Goal: Navigation & Orientation: Find specific page/section

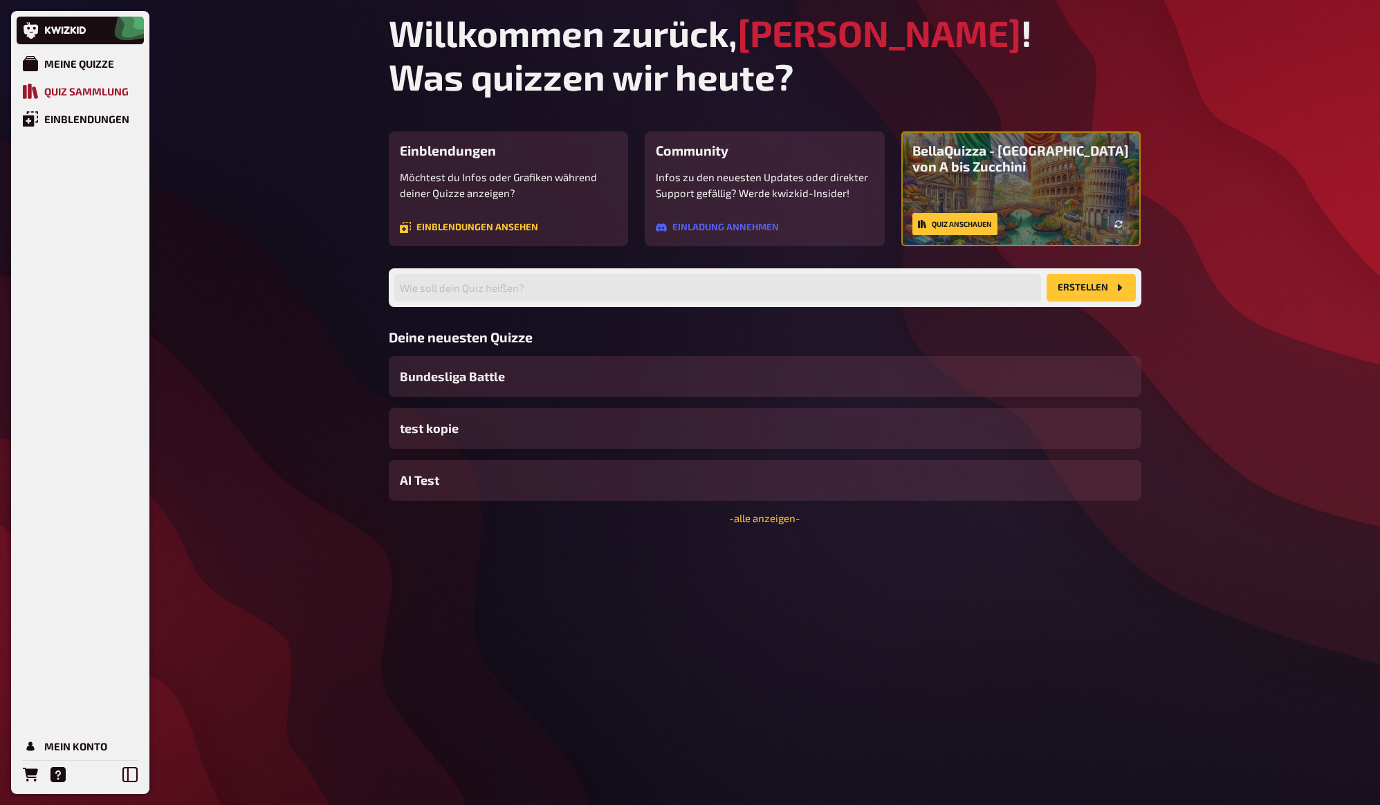
click at [90, 95] on div "Quiz Sammlung" at bounding box center [86, 91] width 84 height 12
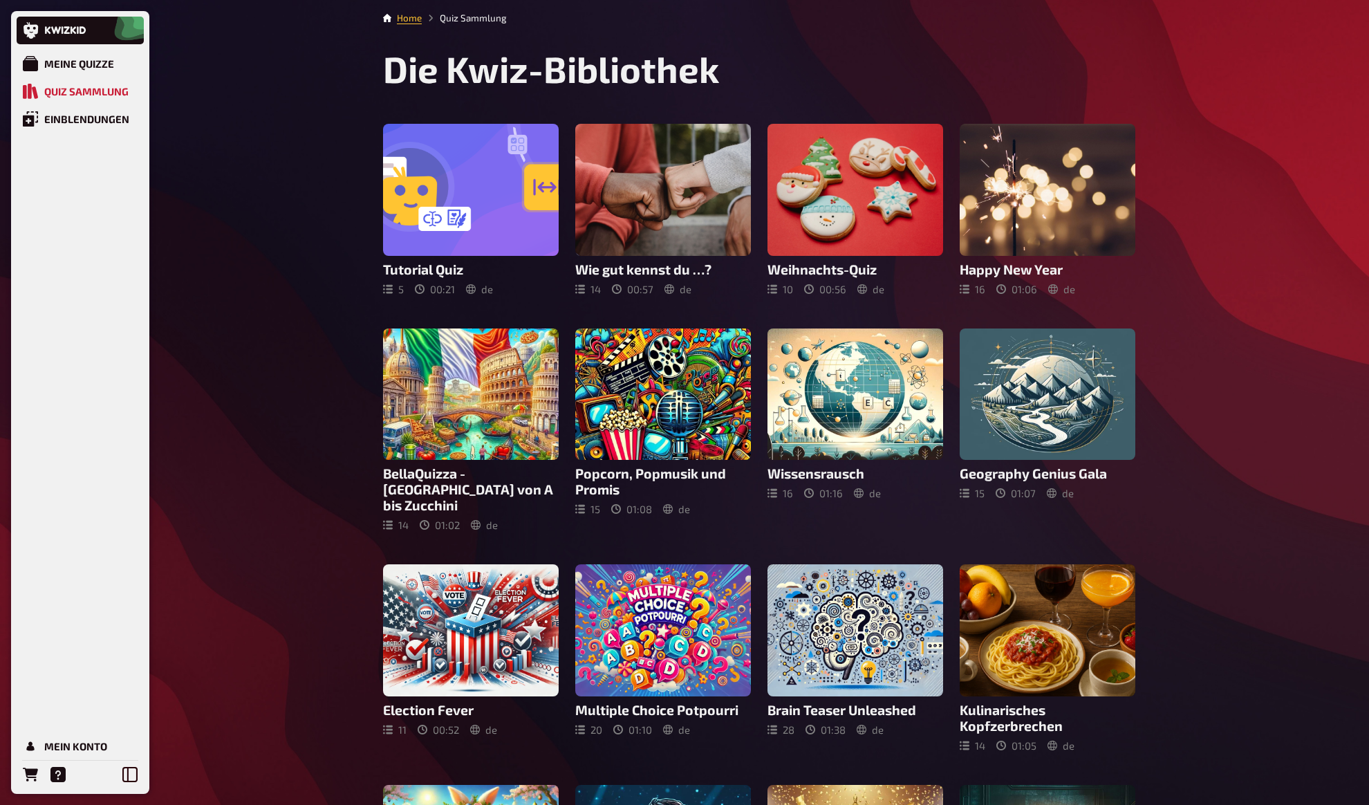
click at [277, 169] on div "Meine Quizze Quiz Sammlung Einblendungen Mein Konto Home Quiz Sammlung Die Kwiz…" at bounding box center [684, 614] width 1369 height 1228
click at [277, 158] on div "Meine Quizze Quiz Sammlung Einblendungen Mein Konto Home Quiz Sammlung Die Kwiz…" at bounding box center [684, 614] width 1369 height 1228
click at [69, 750] on div "Mein Konto" at bounding box center [75, 746] width 63 height 12
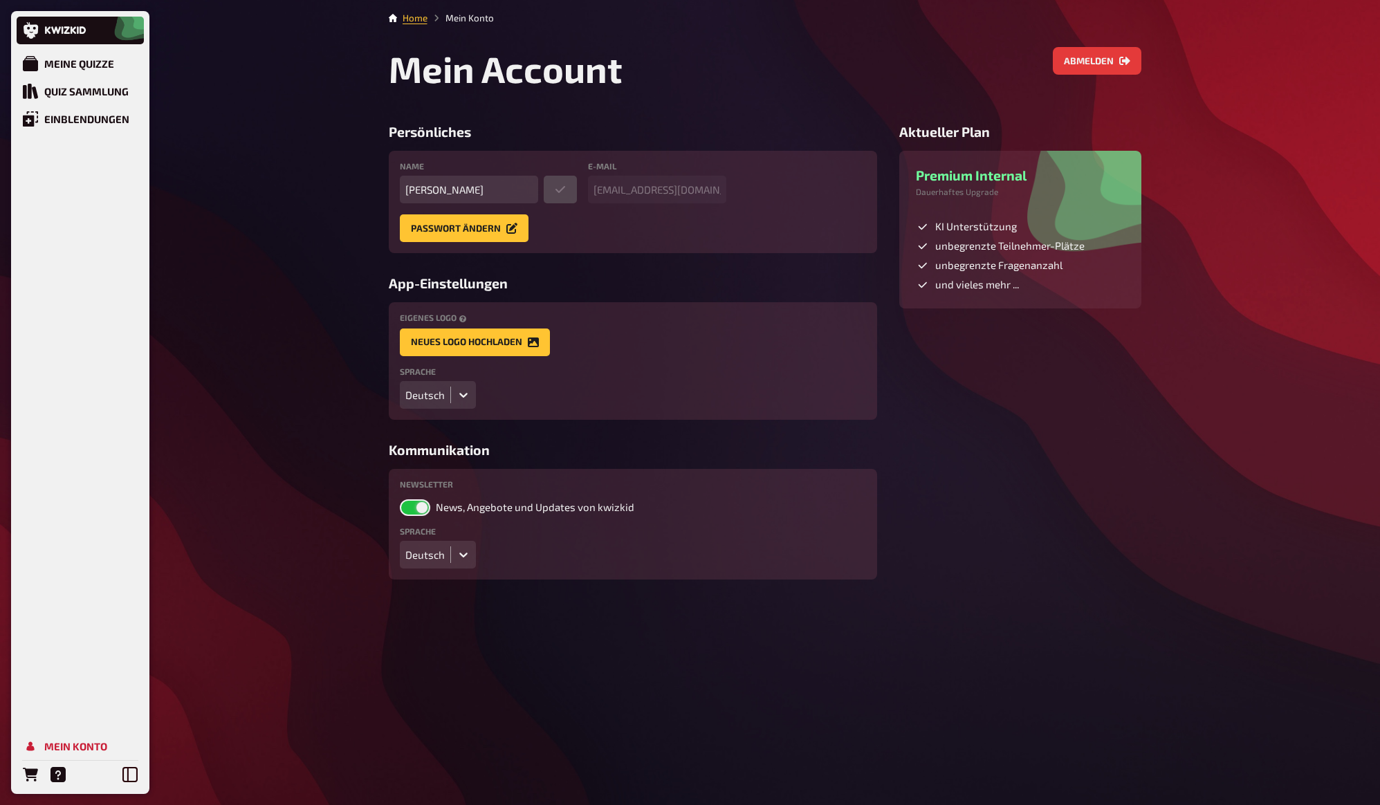
click at [445, 403] on div "Deutsch" at bounding box center [425, 395] width 50 height 28
click at [425, 450] on div "English" at bounding box center [438, 447] width 76 height 24
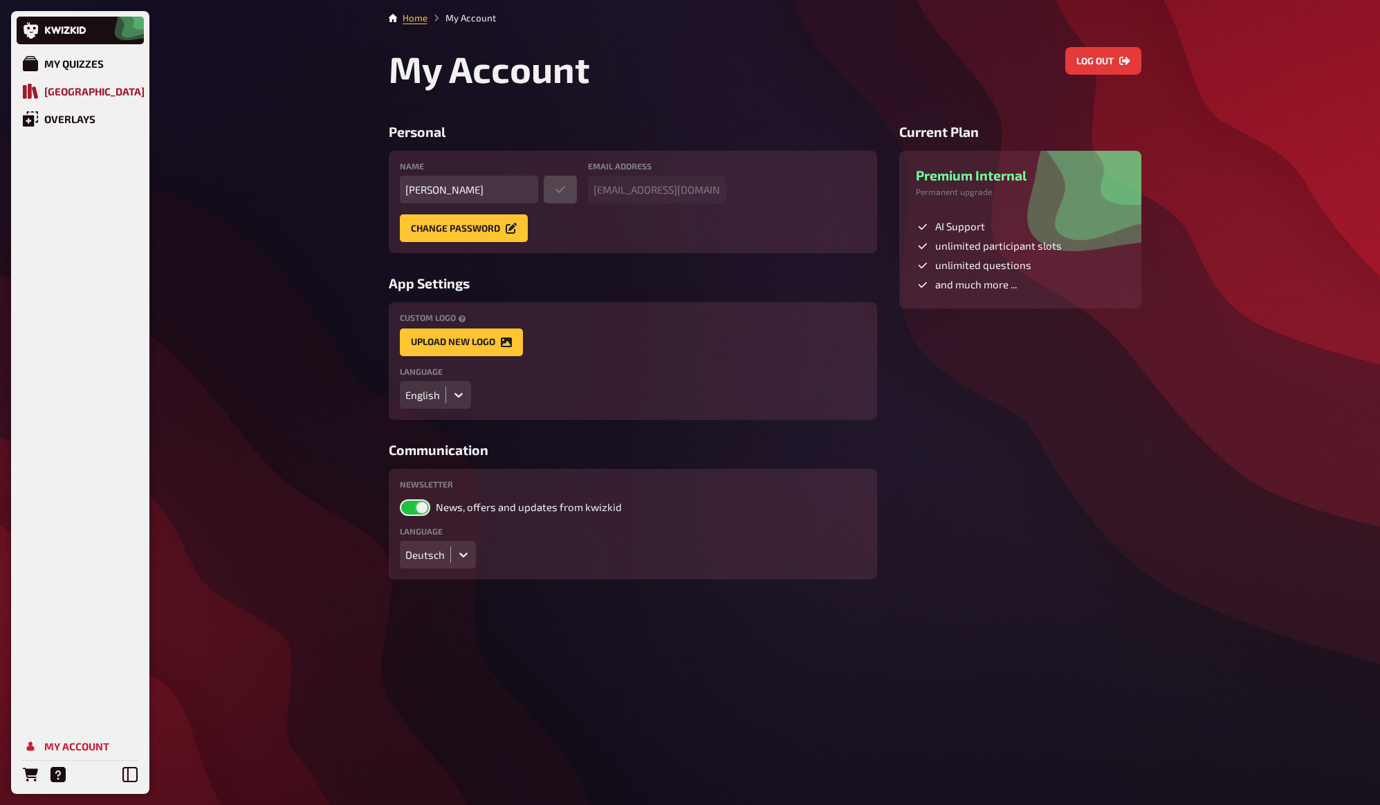
click at [77, 87] on div "[GEOGRAPHIC_DATA]" at bounding box center [94, 91] width 100 height 12
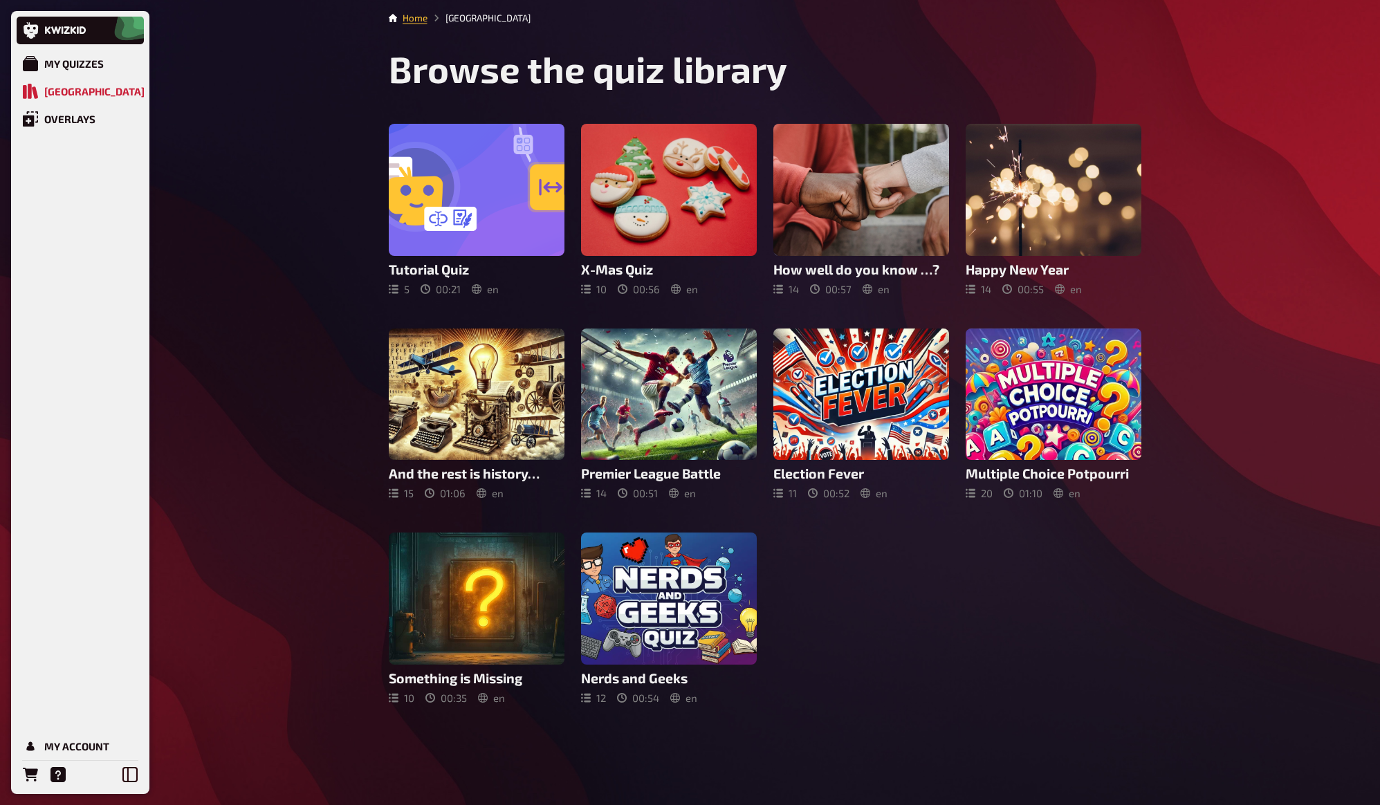
click at [258, 170] on div "My Quizzes Quiz Library Overlays My Account Home Quiz Library Browse the quiz l…" at bounding box center [690, 402] width 1380 height 805
click at [256, 171] on div "My Quizzes Quiz Library Overlays My Account Home Quiz Library Browse the quiz l…" at bounding box center [690, 402] width 1380 height 805
click at [331, 230] on div "My Quizzes Quiz Library Overlays My Account Home Quiz Library Browse the quiz l…" at bounding box center [690, 402] width 1380 height 805
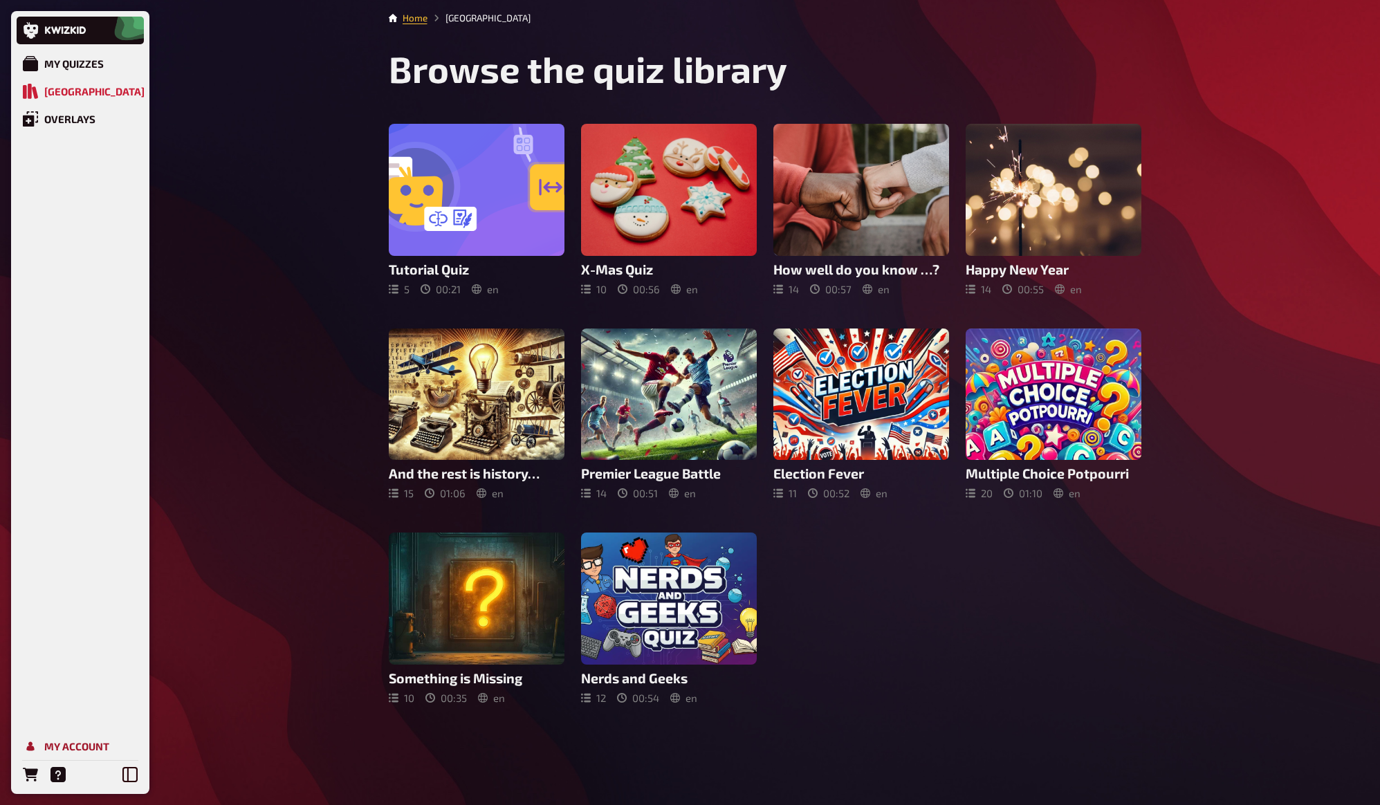
click at [79, 743] on div "My Account" at bounding box center [76, 746] width 65 height 12
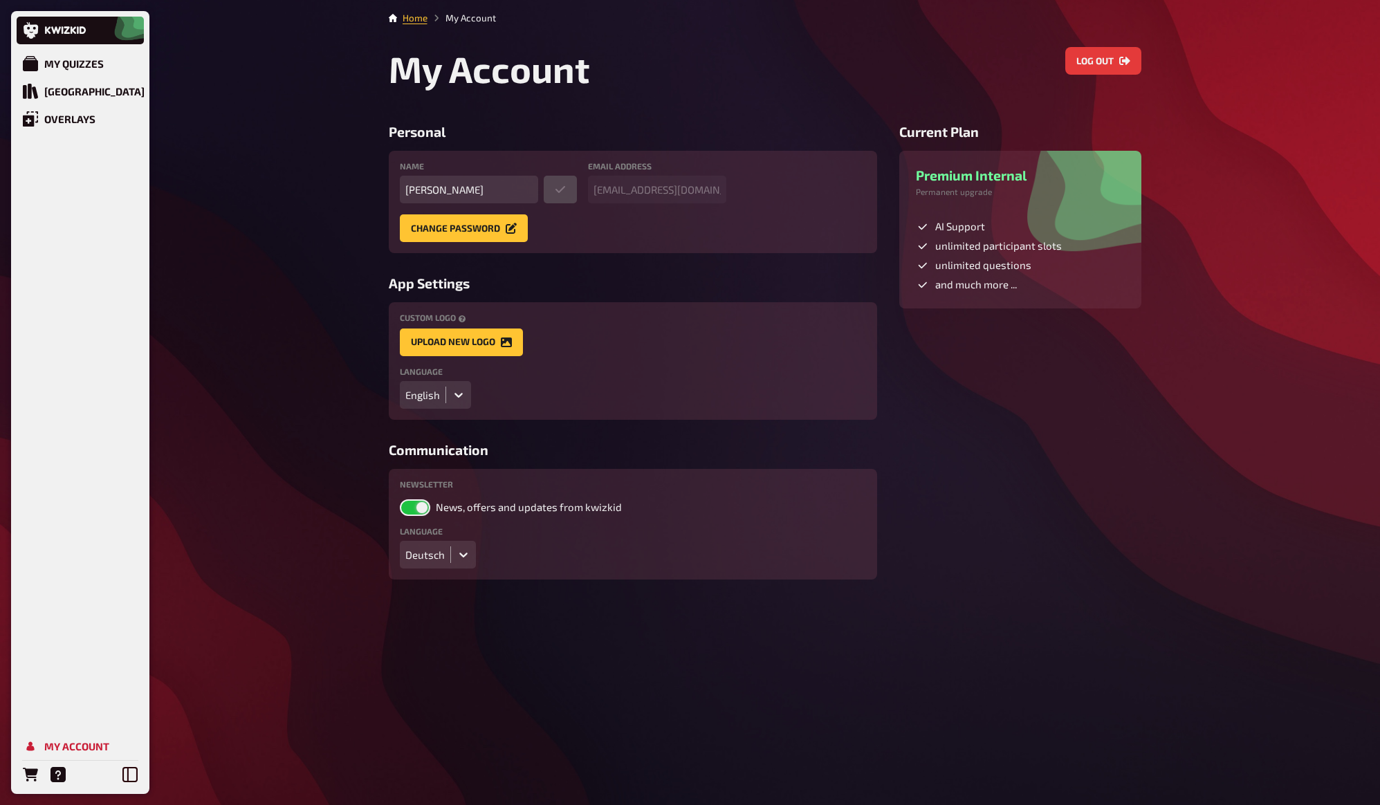
click at [460, 397] on icon at bounding box center [459, 395] width 14 height 14
click at [430, 419] on div "Deutsch" at bounding box center [435, 424] width 71 height 24
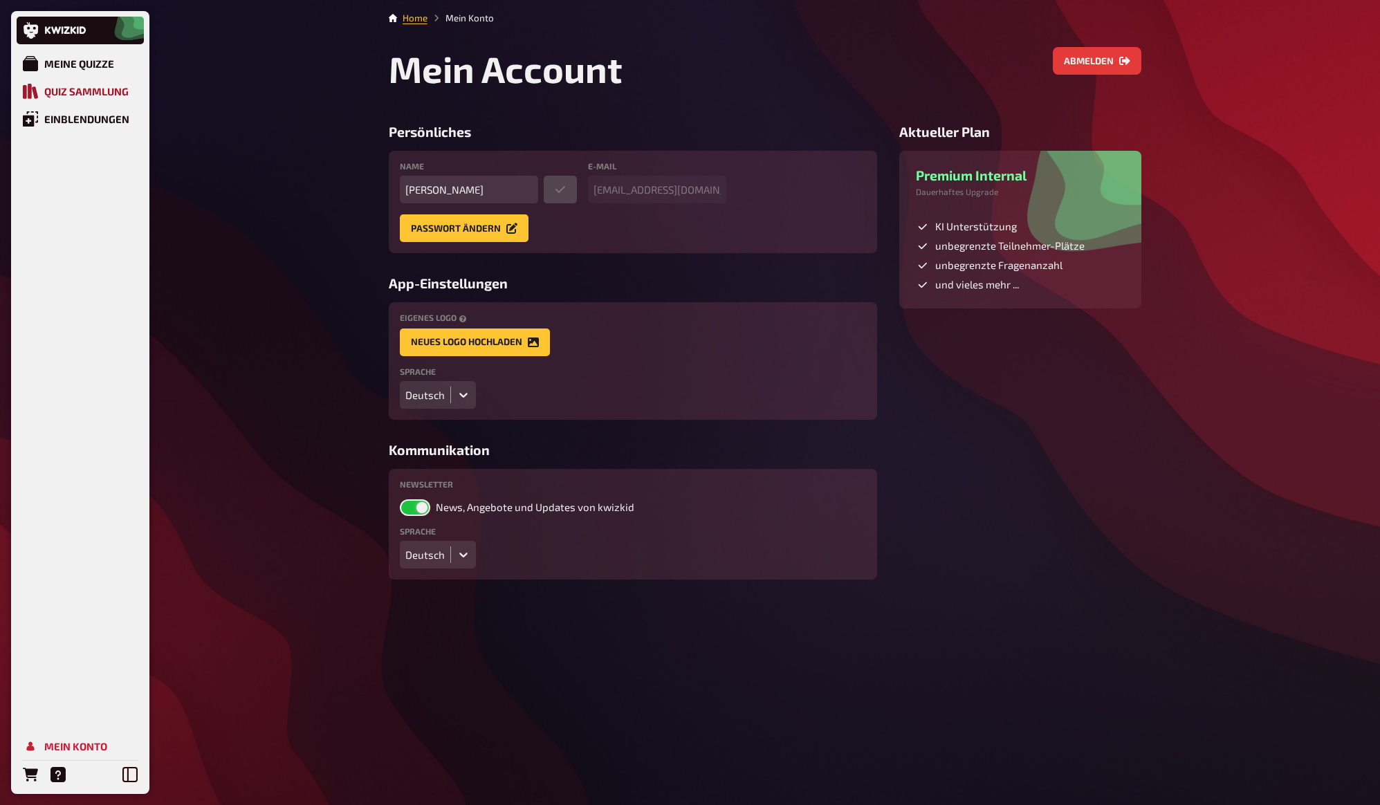
click at [93, 93] on div "Quiz Sammlung" at bounding box center [86, 91] width 84 height 12
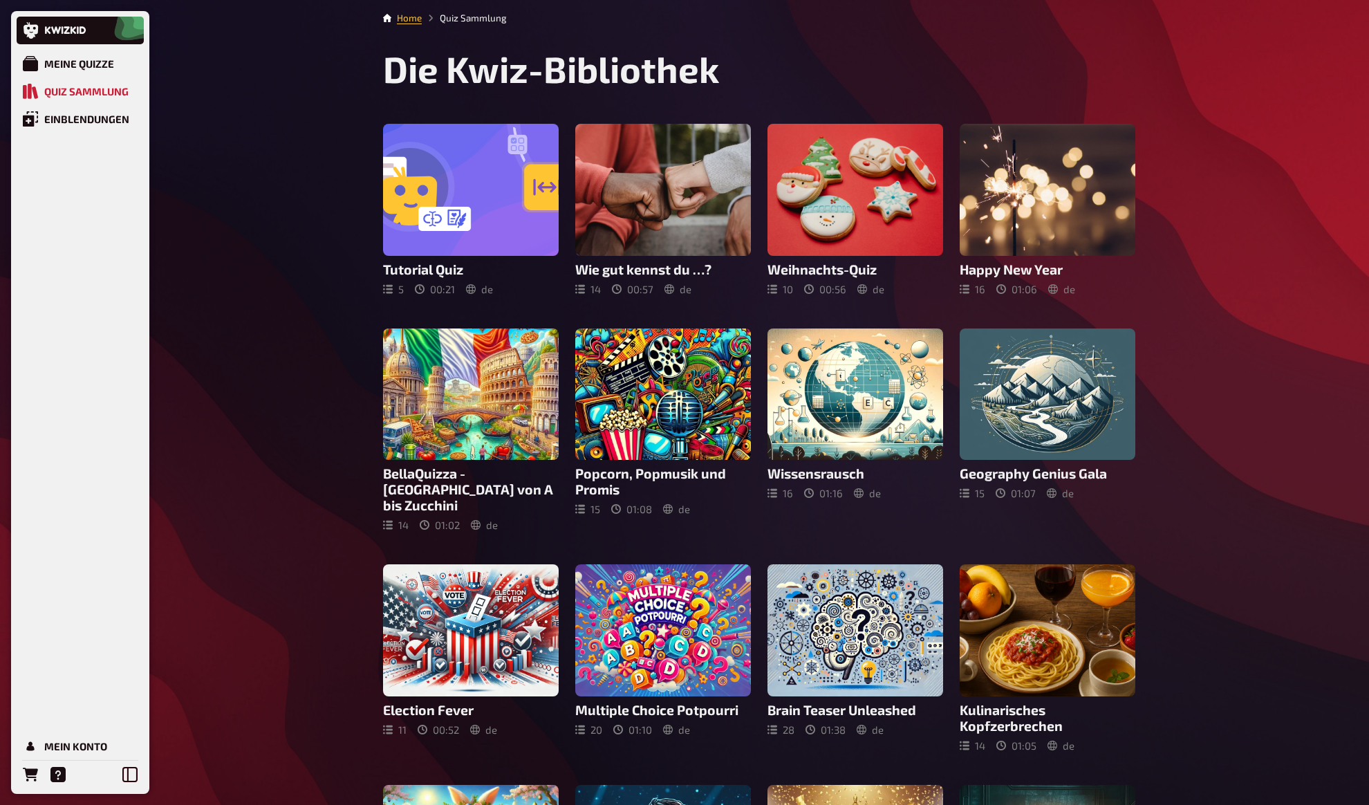
click at [246, 186] on div "Meine Quizze Quiz Sammlung Einblendungen Mein Konto Home Quiz Sammlung Die Kwiz…" at bounding box center [684, 614] width 1369 height 1228
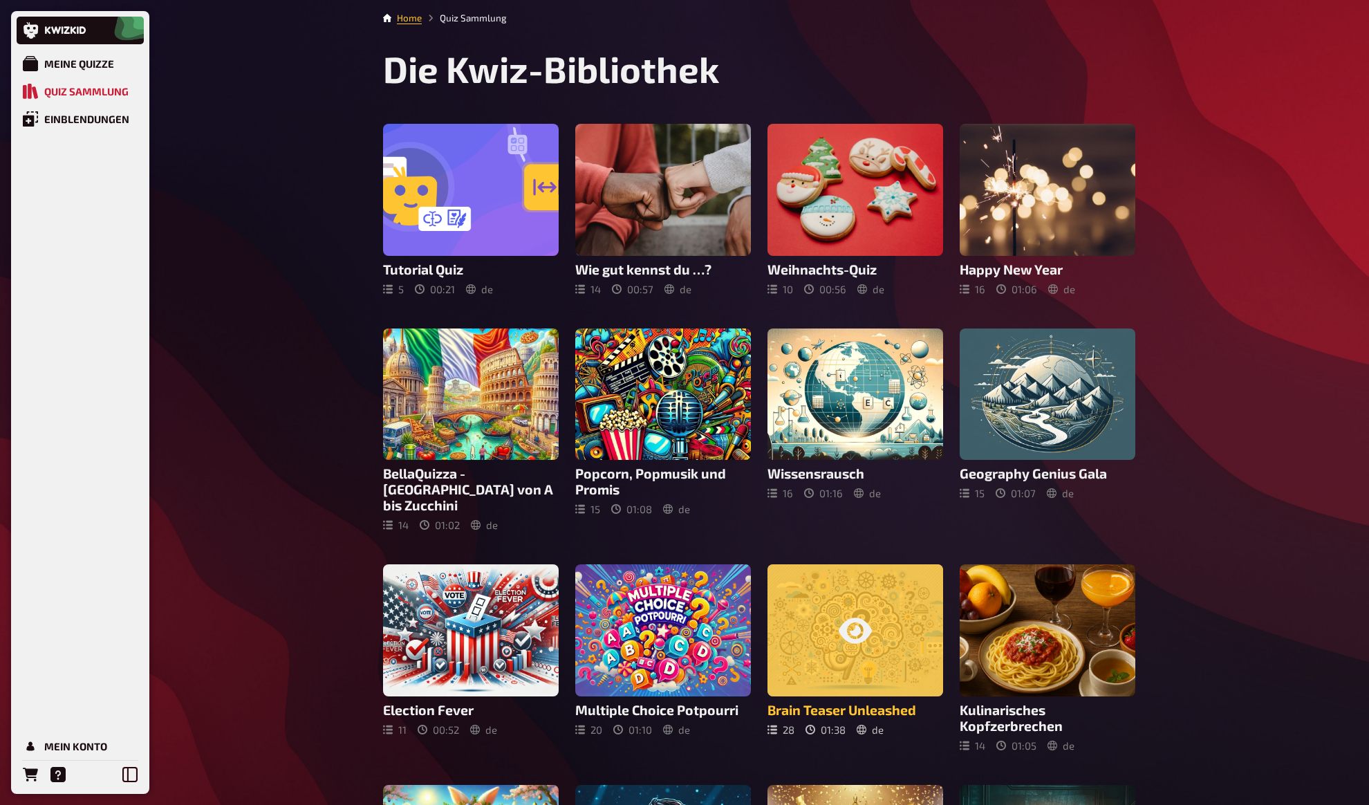
click at [833, 607] on div at bounding box center [856, 630] width 176 height 132
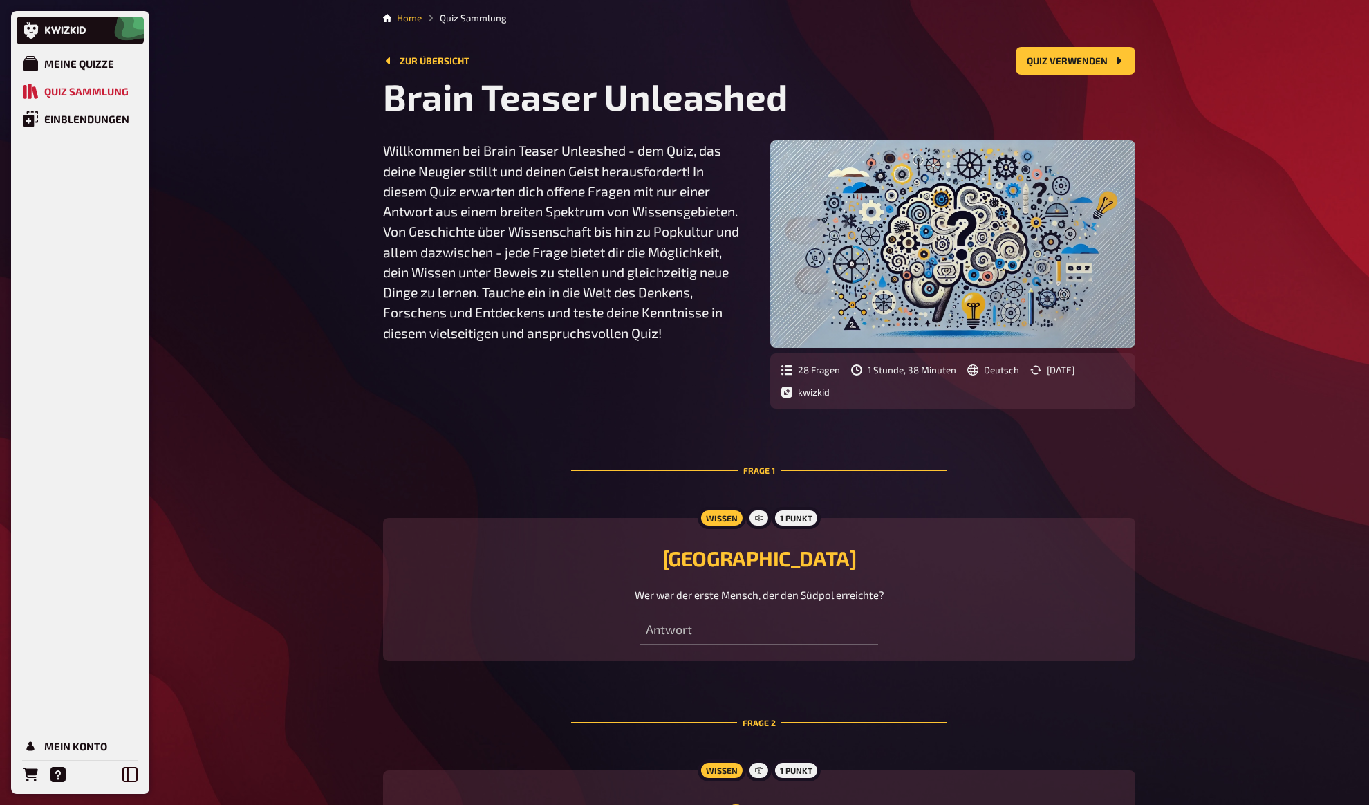
click at [350, 224] on div "Meine Quizze Quiz Sammlung Einblendungen Mein Konto Home Quiz Sammlung Zur Über…" at bounding box center [684, 514] width 1369 height 1029
click at [579, 332] on p "Willkommen bei Brain Teaser Unleashed - dem Quiz, das deine Neugier stillt und …" at bounding box center [565, 241] width 365 height 203
click at [577, 317] on p "Willkommen bei Brain Teaser Unleashed - dem Quiz, das deine Neugier stillt und …" at bounding box center [565, 241] width 365 height 203
click at [577, 318] on p "Willkommen bei Brain Teaser Unleashed - dem Quiz, das deine Neugier stillt und …" at bounding box center [565, 241] width 365 height 203
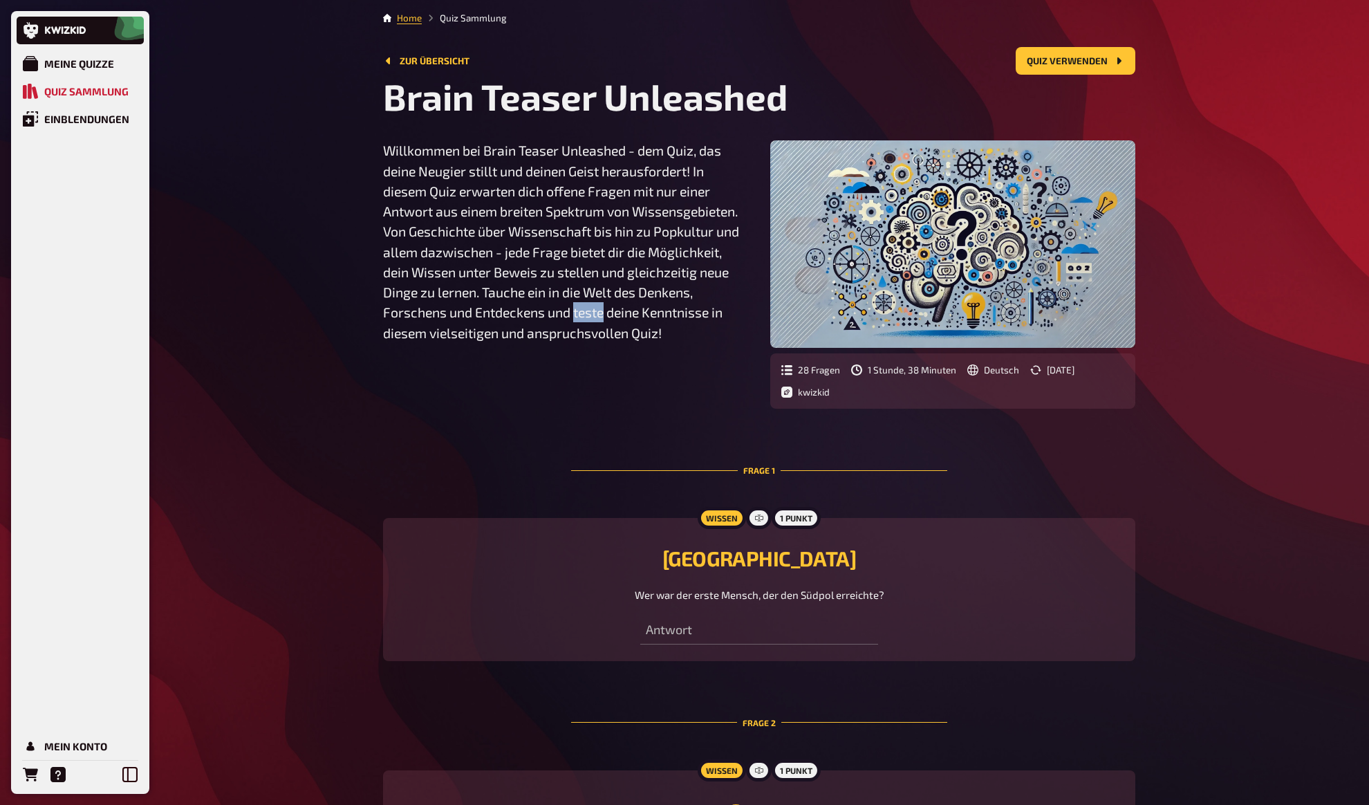
click at [577, 318] on p "Willkommen bei Brain Teaser Unleashed - dem Quiz, das deine Neugier stillt und …" at bounding box center [565, 241] width 365 height 203
click at [607, 216] on p "Willkommen bei Brain Teaser Unleashed - dem Quiz, das deine Neugier stillt und …" at bounding box center [565, 241] width 365 height 203
drag, startPoint x: 526, startPoint y: 161, endPoint x: 499, endPoint y: 167, distance: 27.5
click at [524, 163] on p "Willkommen bei Brain Teaser Unleashed - dem Quiz, das deine Neugier stillt und …" at bounding box center [565, 241] width 365 height 203
click at [106, 96] on div "Quiz Sammlung" at bounding box center [86, 91] width 84 height 12
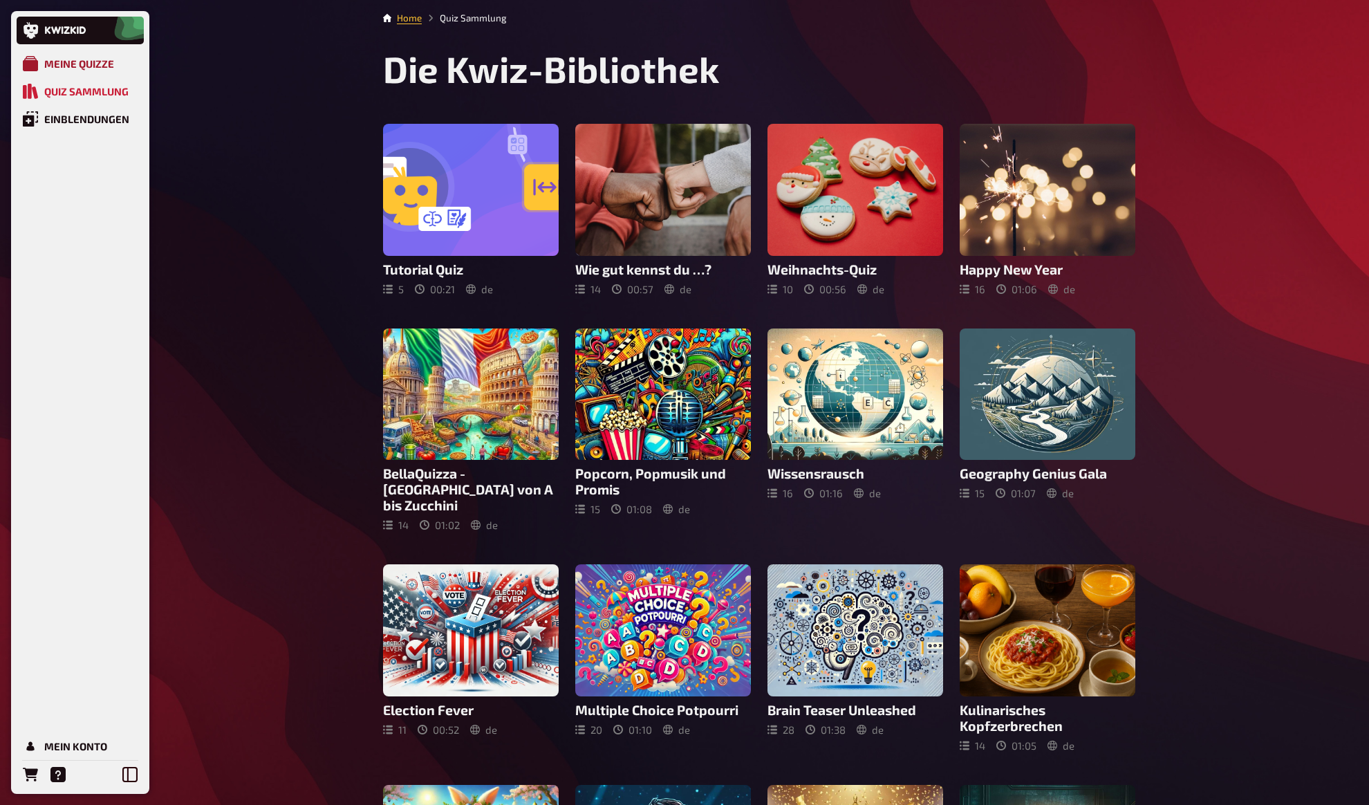
click at [108, 64] on div "Meine Quizze" at bounding box center [79, 63] width 70 height 12
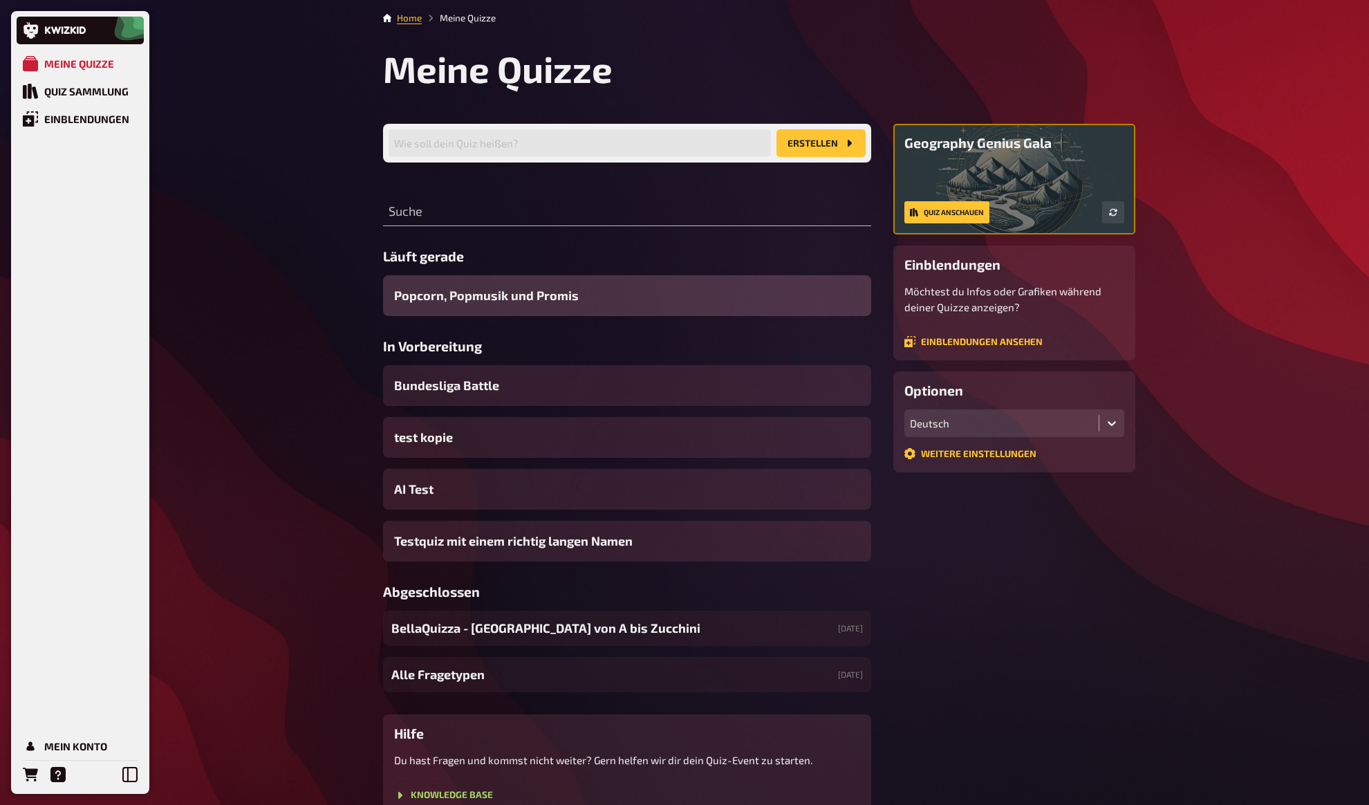
click at [248, 96] on div "Meine Quizze Quiz Sammlung Einblendungen Mein Konto Home Meine Quizze Meine Qui…" at bounding box center [684, 440] width 1369 height 880
click at [308, 142] on div "Meine Quizze Quiz Sammlung Einblendungen Mein Konto Home Meine Quizze Meine Qui…" at bounding box center [684, 440] width 1369 height 880
click at [312, 131] on div "Meine Quizze Quiz Sammlung Einblendungen Mein Konto Home Meine Quizze Meine Qui…" at bounding box center [684, 440] width 1369 height 880
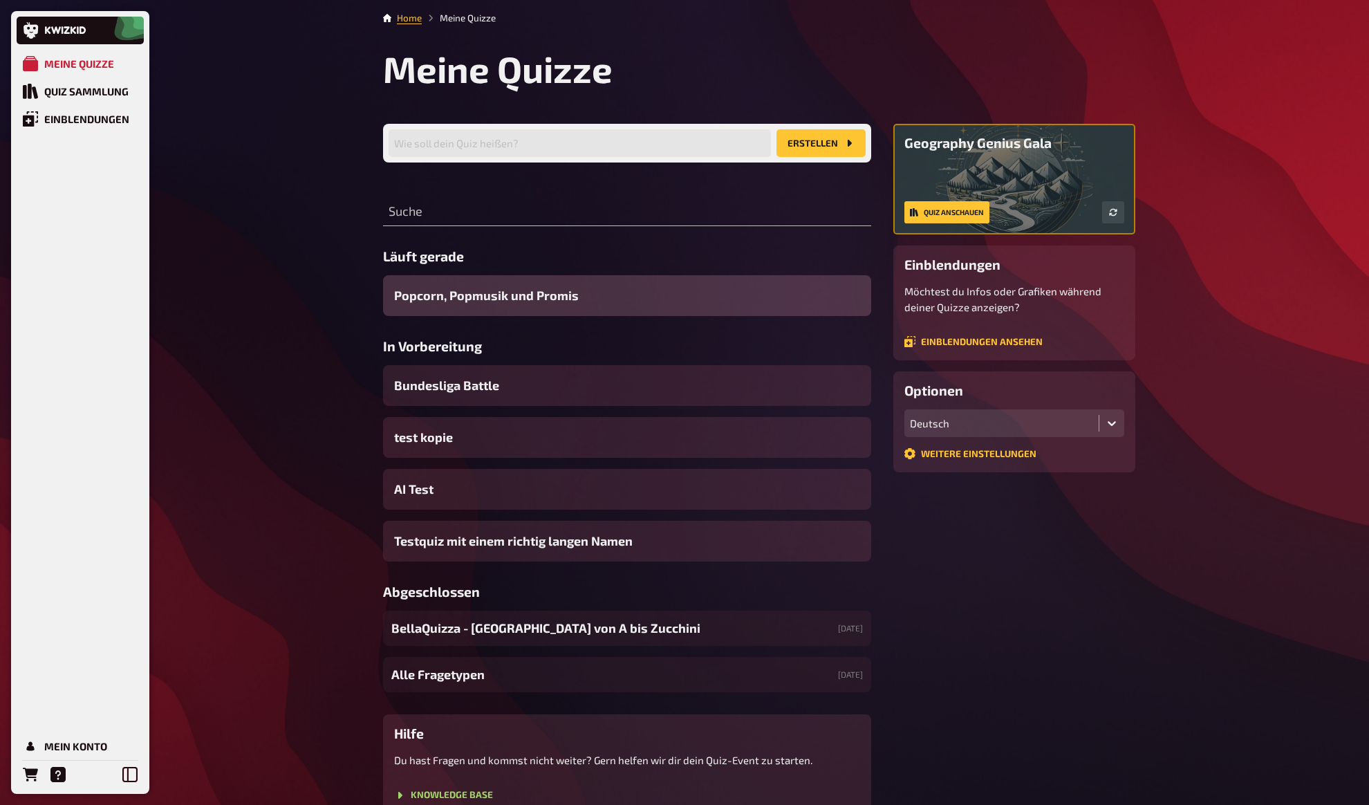
click at [1208, 307] on div "Meine Quizze Quiz Sammlung Einblendungen Mein Konto Home Meine Quizze Meine Qui…" at bounding box center [684, 440] width 1369 height 880
click at [1223, 315] on div "Meine Quizze Quiz Sammlung Einblendungen Mein Konto Home Meine Quizze Meine Qui…" at bounding box center [684, 440] width 1369 height 880
click at [1214, 319] on div "Meine Quizze Quiz Sammlung Einblendungen Mein Konto Home Meine Quizze Meine Qui…" at bounding box center [684, 440] width 1369 height 880
click at [1227, 373] on div "Meine Quizze Quiz Sammlung Einblendungen Mein Konto Home Meine Quizze Meine Qui…" at bounding box center [684, 440] width 1369 height 880
click at [1139, 568] on div "Home Meine Quizze Meine Quizze Wie soll dein Quiz heißen? Erstellen Suche Läuft…" at bounding box center [759, 440] width 775 height 880
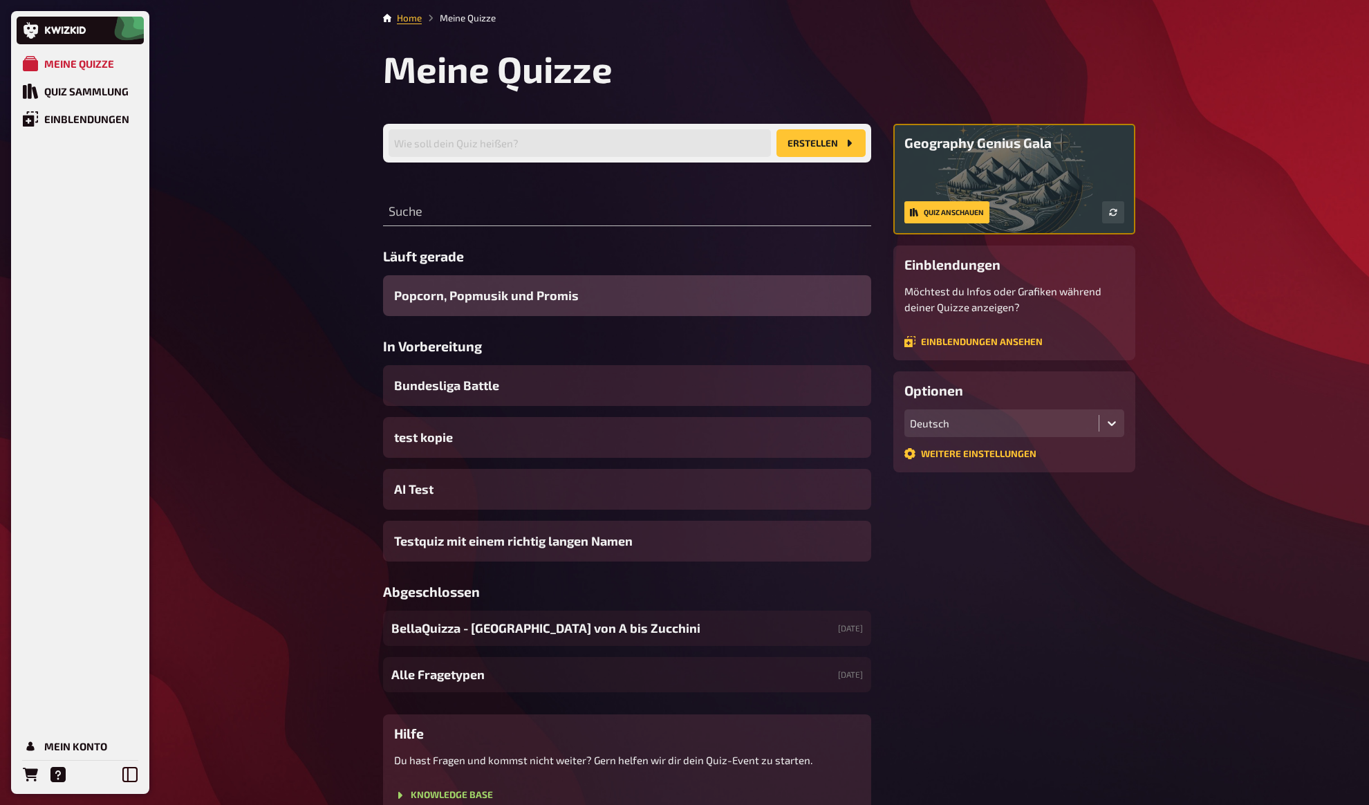
click at [1205, 305] on div "Meine Quizze Quiz Sammlung Einblendungen Mein Konto Home Meine Quizze Meine Qui…" at bounding box center [684, 440] width 1369 height 880
click at [1116, 210] on icon "button" at bounding box center [1113, 212] width 8 height 7
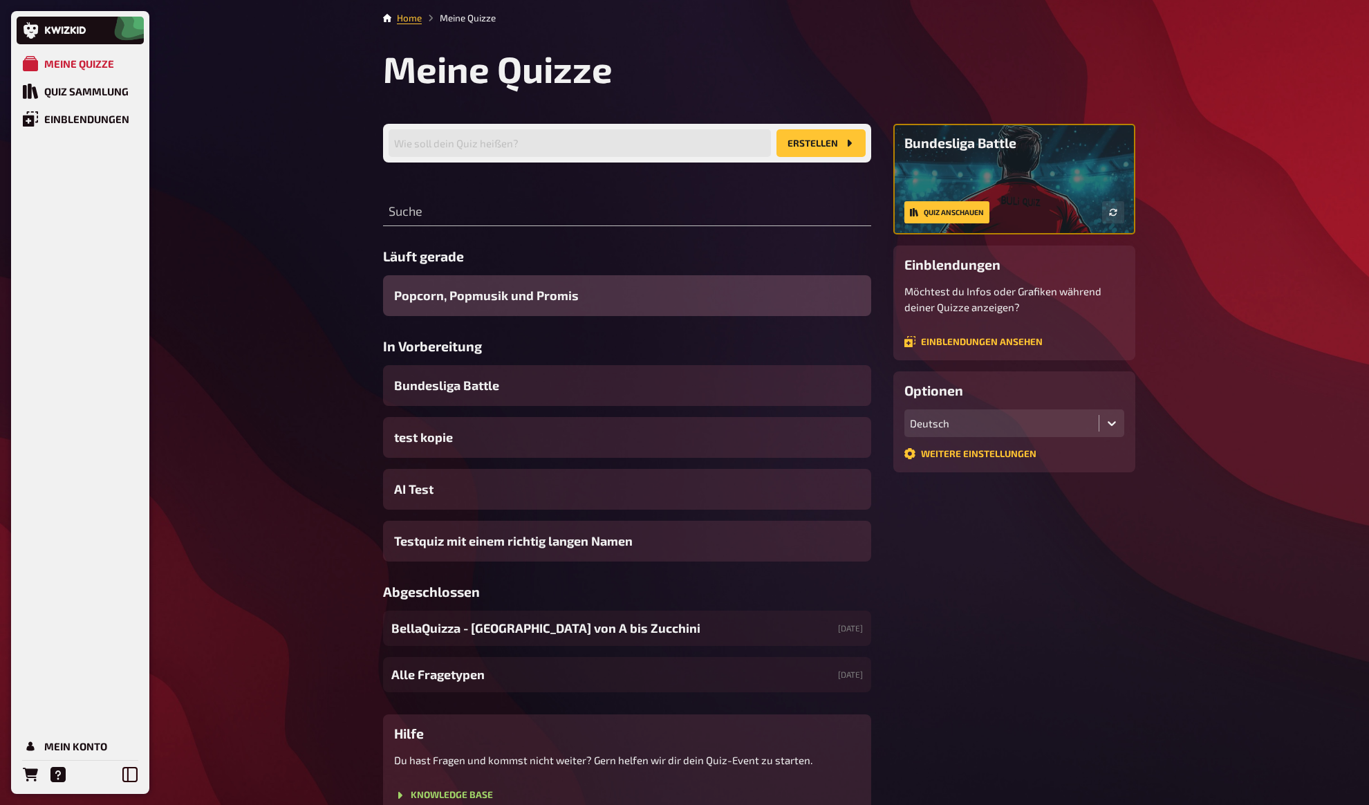
click at [1167, 236] on div "Meine Quizze Quiz Sammlung Einblendungen Mein Konto Home Meine Quizze Meine Qui…" at bounding box center [684, 440] width 1369 height 880
click at [1122, 232] on div at bounding box center [1015, 179] width 242 height 111
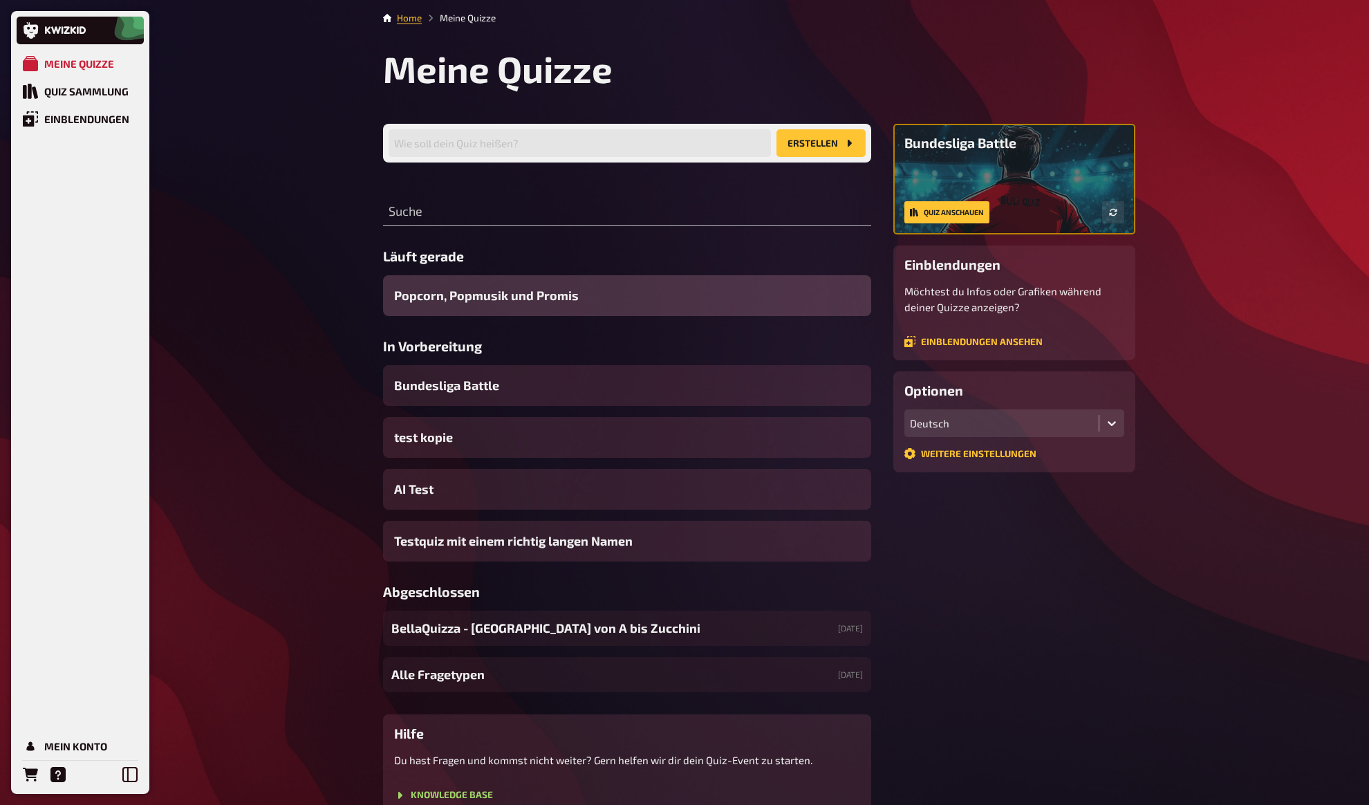
click at [1141, 214] on div "Home Meine Quizze Meine Quizze Wie soll dein Quiz heißen? Erstellen Suche Läuft…" at bounding box center [759, 440] width 775 height 880
click at [1151, 214] on div "Meine Quizze Quiz Sammlung Einblendungen Mein Konto Home Meine Quizze Meine Qui…" at bounding box center [684, 440] width 1369 height 880
